Goal: Information Seeking & Learning: Learn about a topic

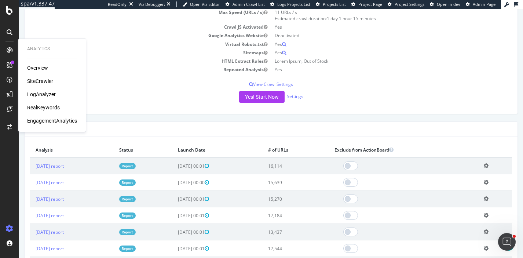
scroll to position [120, 0]
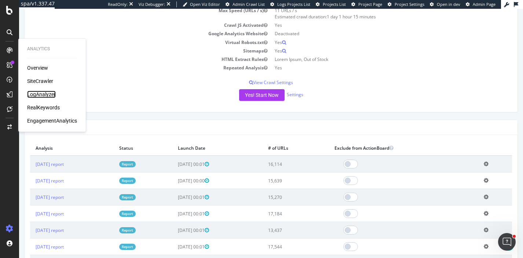
click at [39, 96] on div "LogAnalyzer" at bounding box center [41, 94] width 29 height 7
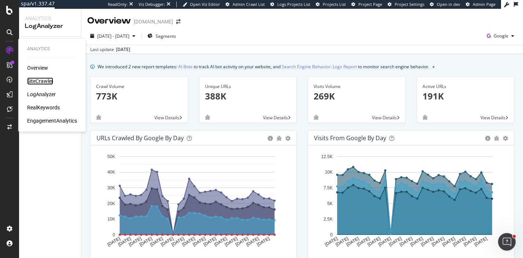
click at [41, 79] on div "SiteCrawler" at bounding box center [40, 80] width 26 height 7
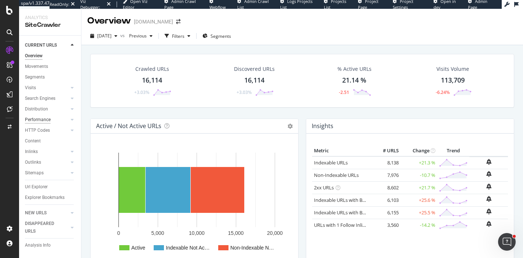
click at [37, 119] on div "Performance" at bounding box center [38, 120] width 26 height 8
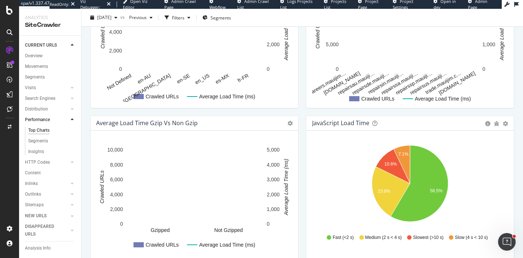
scroll to position [507, 0]
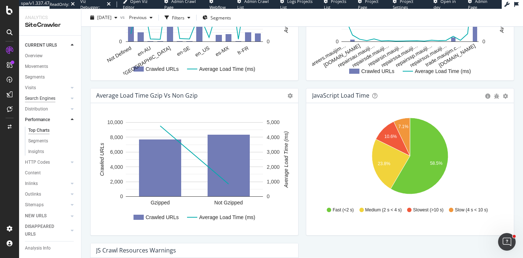
click at [34, 99] on div "Search Engines" at bounding box center [40, 99] width 30 height 8
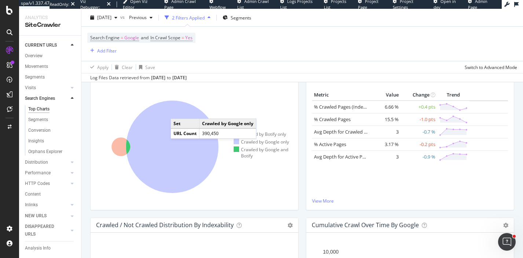
scroll to position [139, 0]
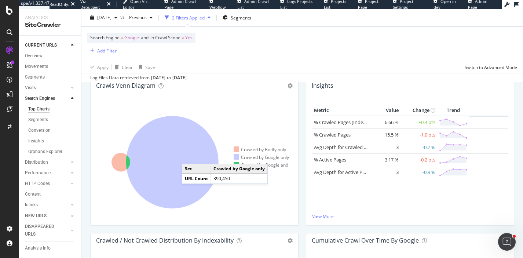
click at [189, 157] on icon at bounding box center [172, 162] width 92 height 92
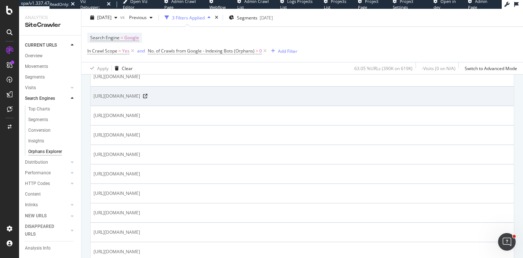
scroll to position [215, 0]
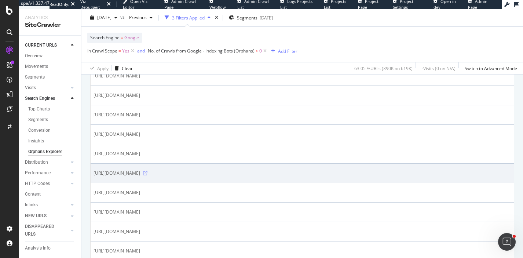
click at [147, 173] on icon at bounding box center [145, 173] width 4 height 4
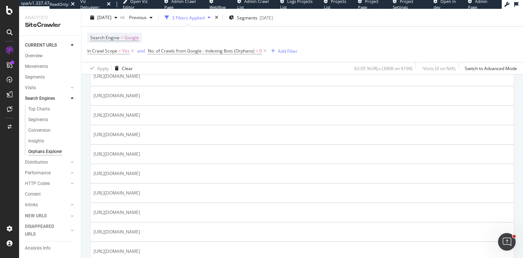
scroll to position [777, 0]
click at [48, 111] on div "Top Charts" at bounding box center [39, 109] width 22 height 8
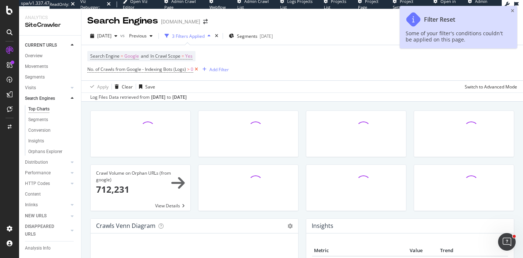
click at [197, 70] on icon at bounding box center [196, 69] width 6 height 7
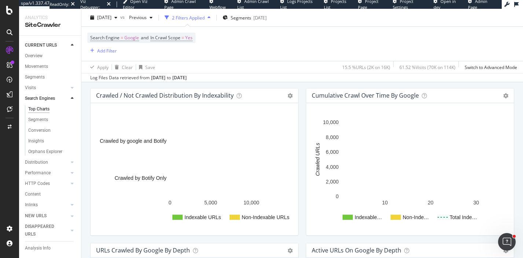
scroll to position [285, 0]
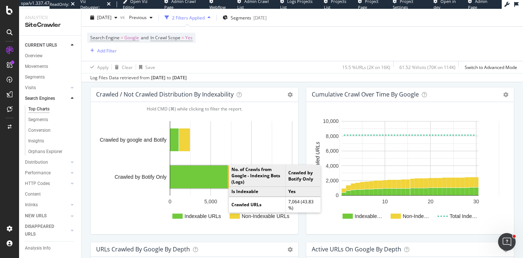
click at [201, 177] on rect "A chart." at bounding box center [198, 176] width 57 height 23
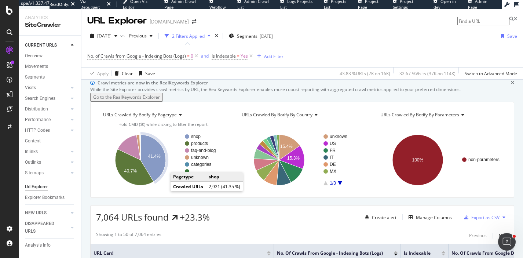
click at [156, 159] on text "41.4%" at bounding box center [154, 156] width 12 height 5
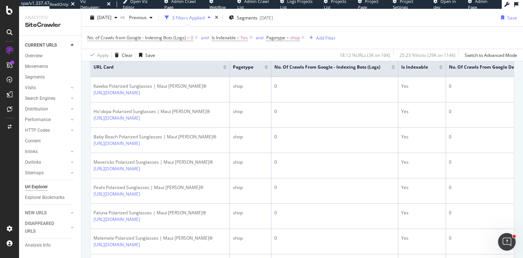
scroll to position [187, 0]
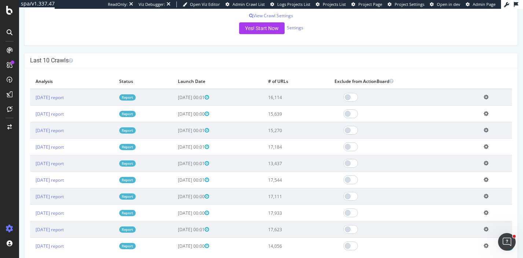
scroll to position [198, 0]
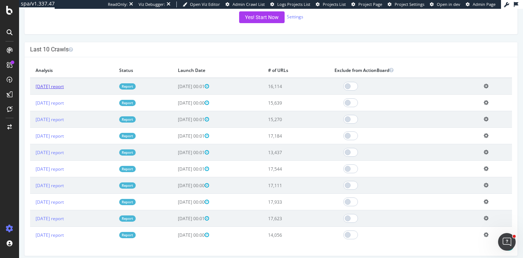
click at [64, 89] on link "[DATE] report" at bounding box center [50, 86] width 28 height 6
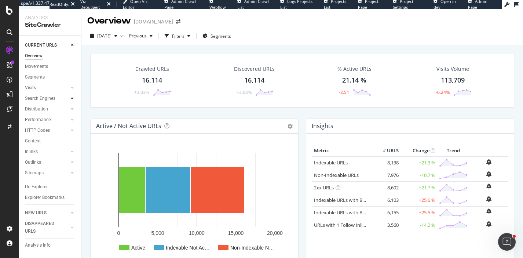
click at [71, 97] on icon at bounding box center [72, 98] width 3 height 4
click at [44, 110] on div "Top Charts" at bounding box center [39, 109] width 22 height 8
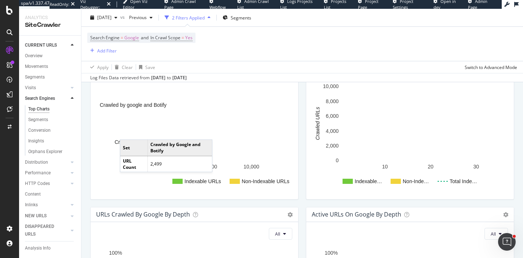
scroll to position [321, 0]
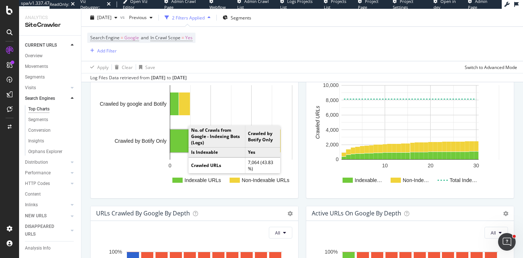
click at [186, 142] on rect "A chart." at bounding box center [198, 140] width 57 height 23
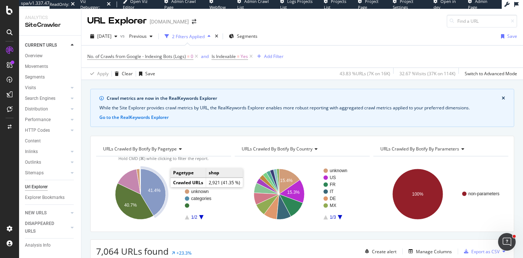
click at [162, 187] on icon "A chart." at bounding box center [152, 192] width 25 height 47
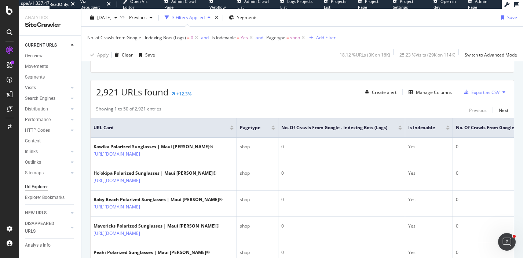
scroll to position [129, 0]
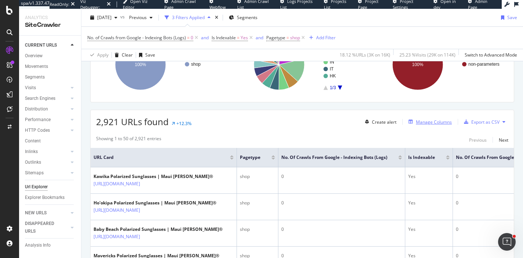
click at [431, 118] on div "Manage Columns" at bounding box center [428, 122] width 46 height 8
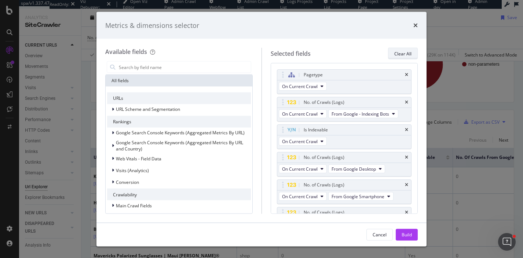
click at [405, 58] on div "Clear All" at bounding box center [402, 53] width 17 height 10
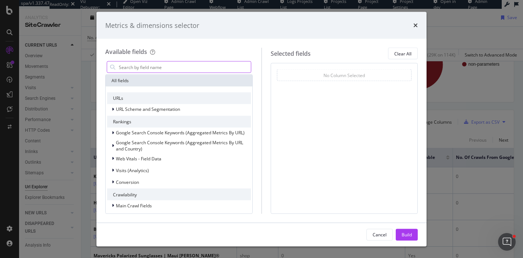
click at [192, 65] on input "modal" at bounding box center [184, 67] width 133 height 11
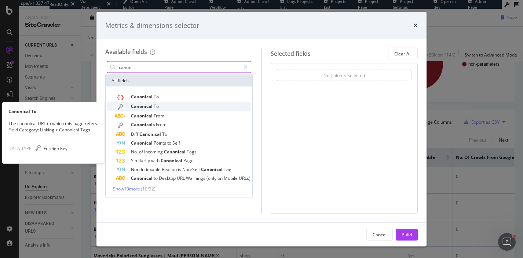
type input "canon"
click at [160, 105] on div "Canonical To" at bounding box center [183, 107] width 135 height 10
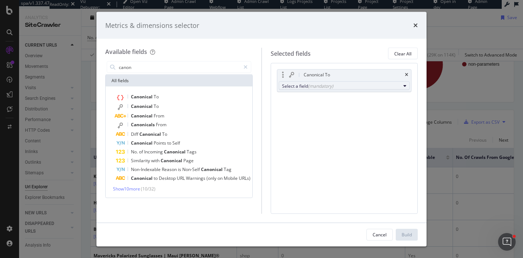
click at [303, 88] on div "Select a field (mandatory)" at bounding box center [341, 85] width 119 height 6
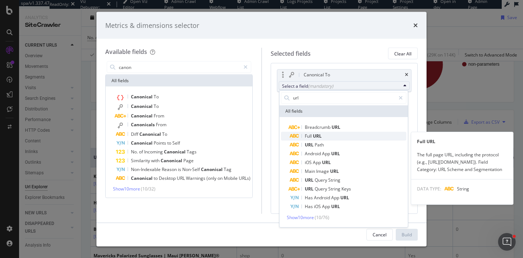
type input "url"
click at [308, 138] on span "Full" at bounding box center [309, 136] width 8 height 6
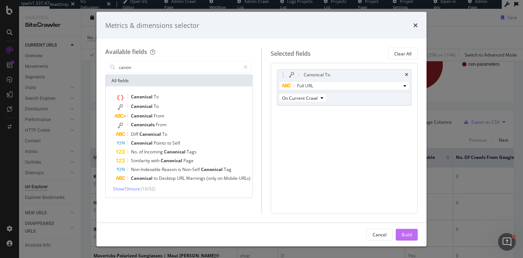
click at [404, 235] on div "Build" at bounding box center [406, 234] width 10 height 6
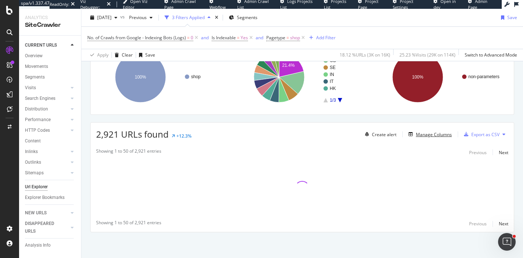
scroll to position [117, 0]
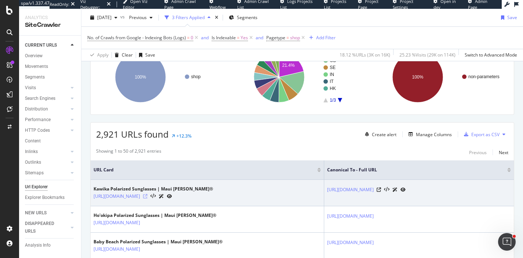
click at [147, 198] on icon at bounding box center [145, 196] width 4 height 4
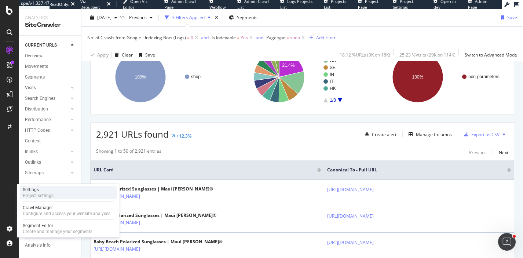
click at [43, 196] on div "Project settings" at bounding box center [38, 195] width 31 height 6
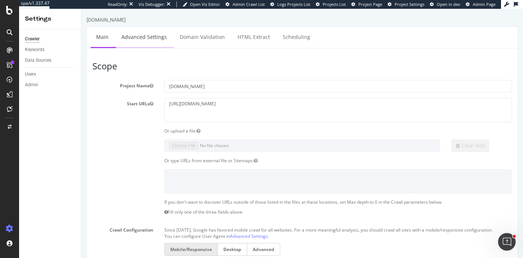
click at [151, 35] on link "Advanced Settings" at bounding box center [144, 37] width 56 height 20
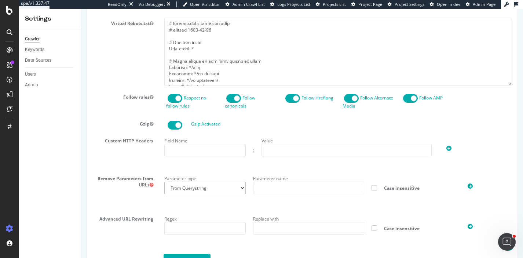
scroll to position [451, 0]
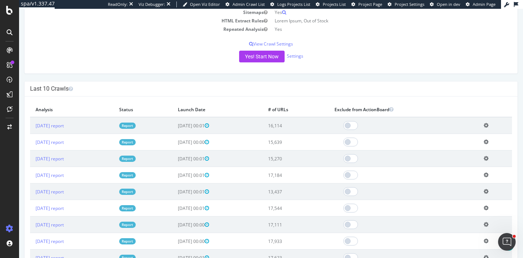
scroll to position [173, 0]
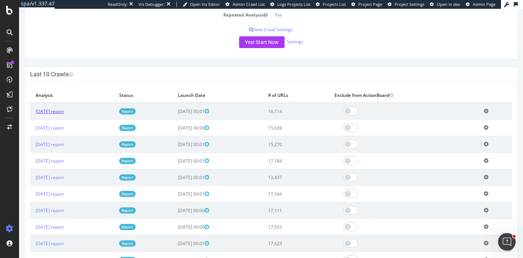
click at [64, 110] on link "[DATE] report" at bounding box center [50, 111] width 28 height 6
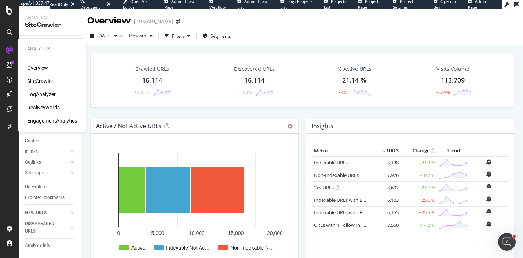
click at [39, 97] on div "LogAnalyzer" at bounding box center [41, 94] width 29 height 7
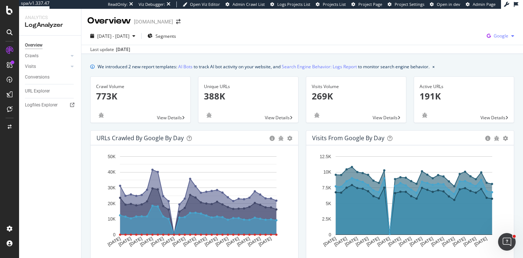
click at [499, 34] on span "Google" at bounding box center [500, 36] width 15 height 6
click at [464, 45] on span "OpenAI" at bounding box center [464, 43] width 27 height 7
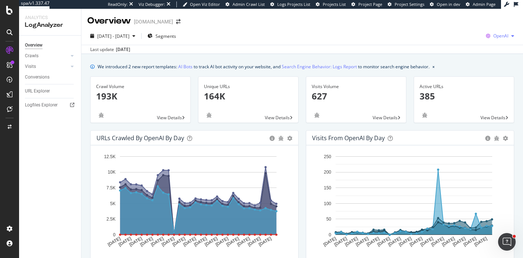
click at [501, 38] on span "OpenAI" at bounding box center [500, 36] width 15 height 6
click at [473, 59] on span "Other AI Bots" at bounding box center [462, 56] width 27 height 7
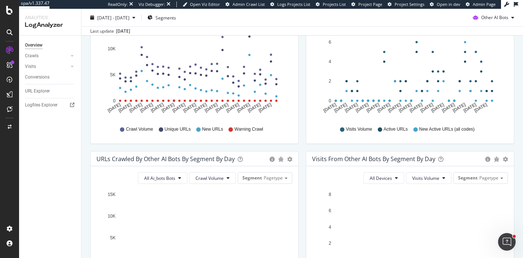
scroll to position [135, 0]
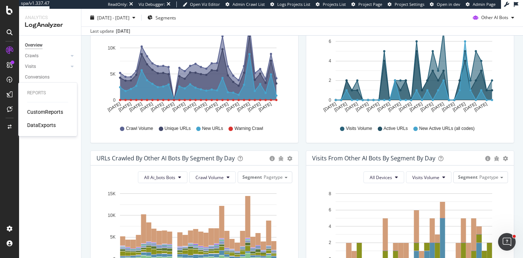
click at [50, 112] on div "CustomReports" at bounding box center [45, 111] width 36 height 7
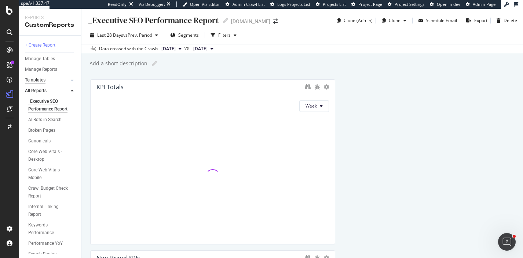
click at [38, 79] on div "Templates" at bounding box center [35, 80] width 21 height 8
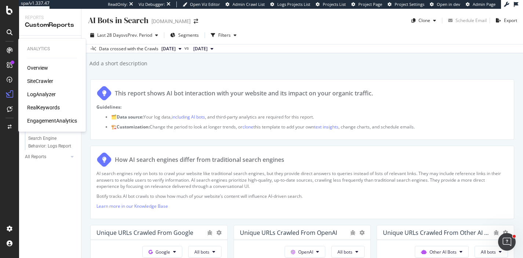
click at [41, 93] on div "LogAnalyzer" at bounding box center [41, 94] width 29 height 7
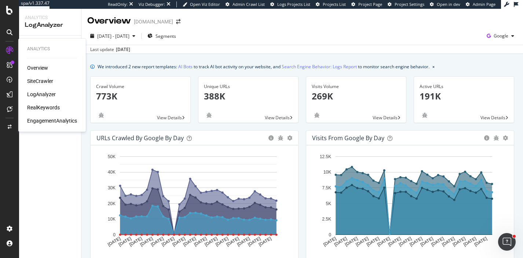
click at [39, 82] on div "SiteCrawler" at bounding box center [40, 80] width 26 height 7
